Goal: Information Seeking & Learning: Learn about a topic

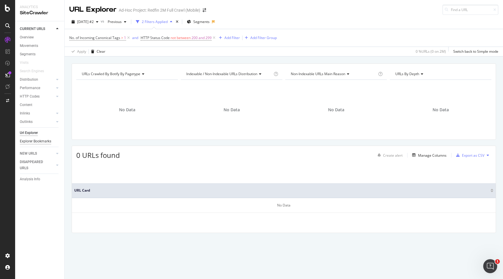
click at [44, 139] on div "Explorer Bookmarks" at bounding box center [35, 141] width 31 height 6
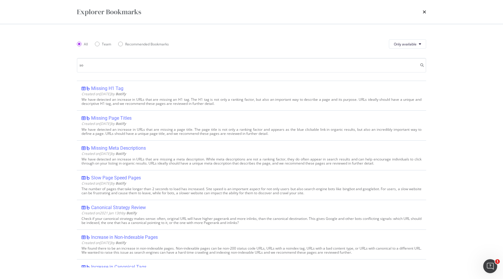
type input "sof"
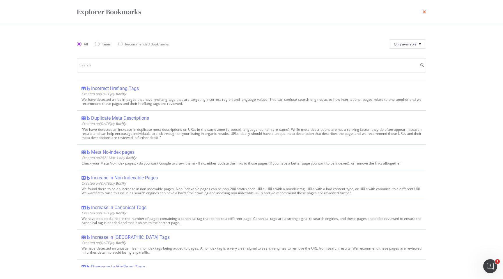
click at [424, 13] on icon "times" at bounding box center [424, 12] width 3 height 5
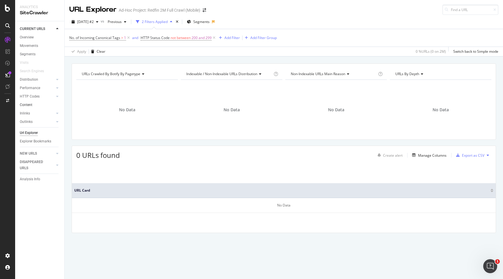
click at [32, 106] on link "Content" at bounding box center [40, 105] width 40 height 6
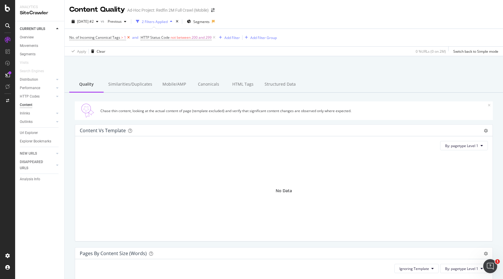
click at [128, 38] on icon at bounding box center [128, 38] width 5 height 6
click at [145, 39] on div "button" at bounding box center [149, 37] width 8 height 3
click at [143, 38] on icon at bounding box center [142, 38] width 5 height 6
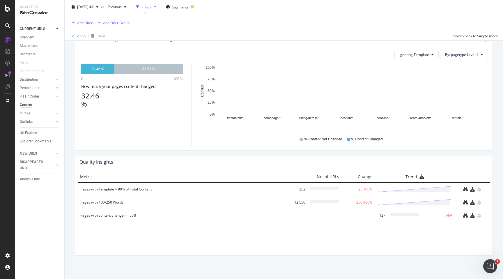
scroll to position [339, 0]
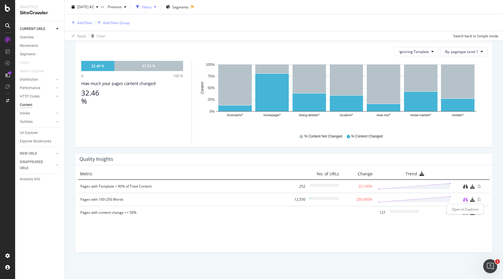
click at [463, 198] on icon "binoculars" at bounding box center [465, 199] width 5 height 5
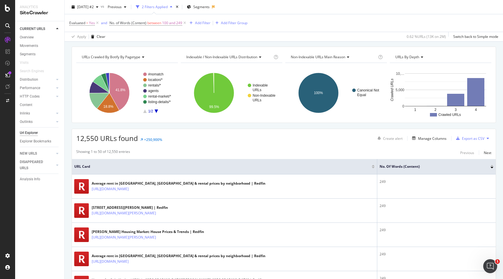
scroll to position [21, 0]
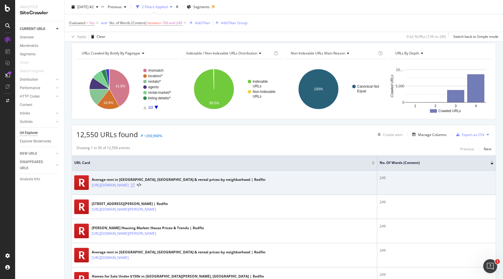
click at [134, 185] on icon at bounding box center [132, 184] width 3 height 3
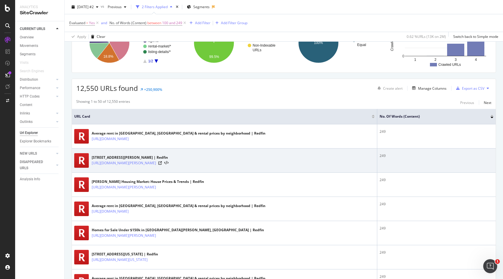
scroll to position [0, 0]
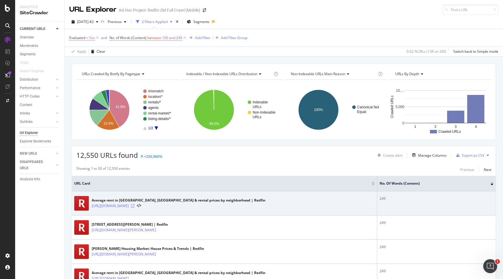
click at [134, 207] on icon at bounding box center [132, 205] width 3 height 3
